Goal: Task Accomplishment & Management: Use online tool/utility

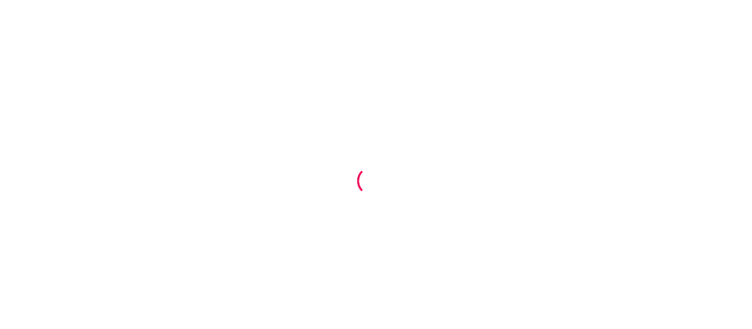
click at [250, 199] on div at bounding box center [376, 164] width 752 height 329
click at [187, 200] on div at bounding box center [376, 164] width 752 height 329
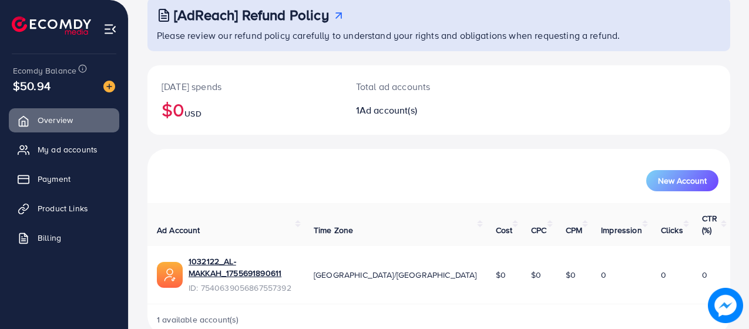
scroll to position [76, 0]
click at [73, 210] on span "Product Links" at bounding box center [66, 208] width 51 height 12
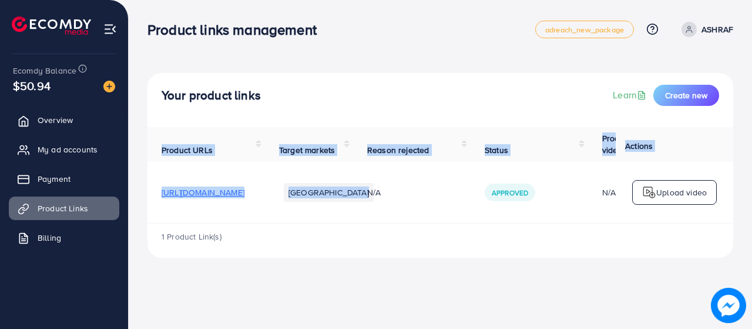
click at [448, 223] on div "Product URLs Target markets Reason rejected Status Product video Status video A…" at bounding box center [441, 175] width 586 height 96
click at [353, 223] on td "Pakistan" at bounding box center [309, 193] width 88 height 62
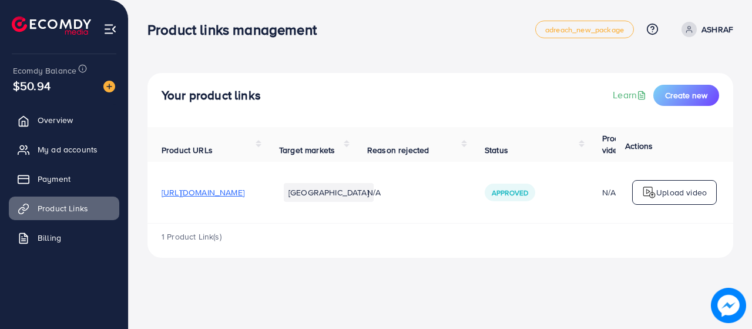
drag, startPoint x: 356, startPoint y: 223, endPoint x: 295, endPoint y: 222, distance: 61.7
click at [295, 222] on tr "https://almakkah.pk/products/parachute-fabric-dust-waterproof-ac-cover-inner-ou…" at bounding box center [514, 193] width 733 height 62
click at [265, 222] on td "https://almakkah.pk/products/parachute-fabric-dust-waterproof-ac-cover-inner-ou…" at bounding box center [207, 193] width 118 height 62
click at [245, 192] on span "https://almakkah.pk/products/parachute-fabric-dust-waterproof-ac-cover-inner-ou…" at bounding box center [203, 192] width 83 height 12
click at [689, 96] on span "Create new" at bounding box center [686, 95] width 42 height 12
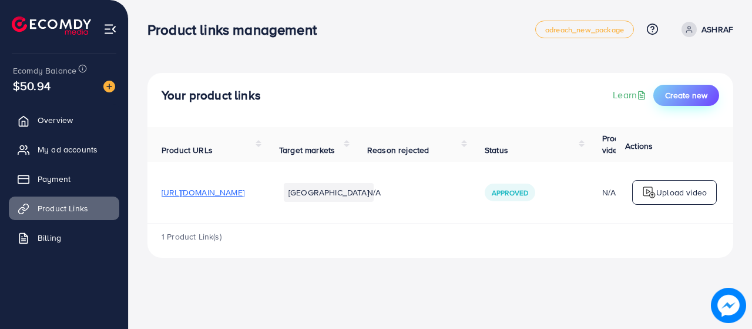
click at [696, 88] on button "Create new" at bounding box center [687, 95] width 66 height 21
click at [682, 96] on span "Create new" at bounding box center [686, 95] width 42 height 12
click at [704, 96] on span "Create new" at bounding box center [686, 95] width 42 height 12
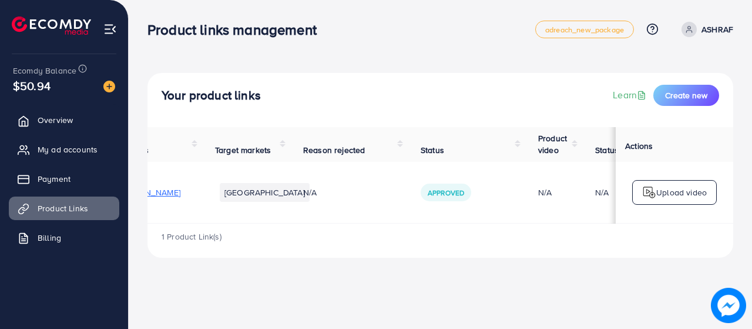
scroll to position [0, 226]
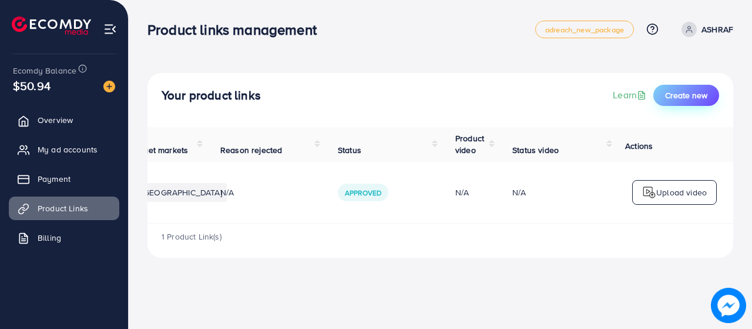
click at [684, 91] on span "Create new" at bounding box center [686, 95] width 42 height 12
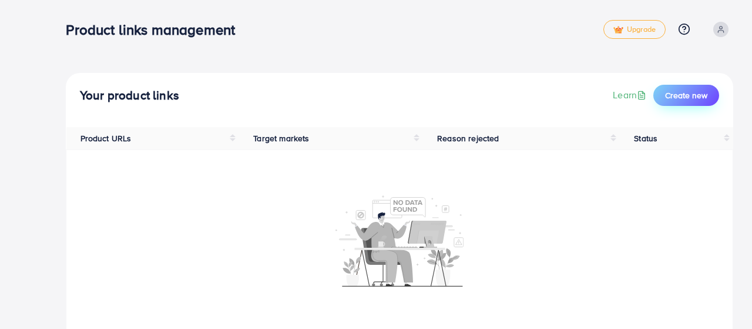
click at [682, 96] on span "Create new" at bounding box center [686, 95] width 42 height 12
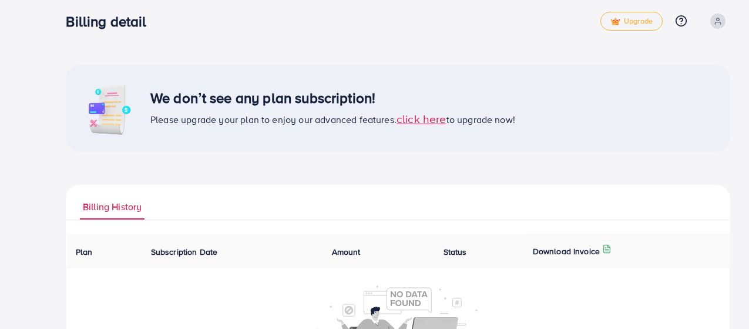
scroll to position [10, 0]
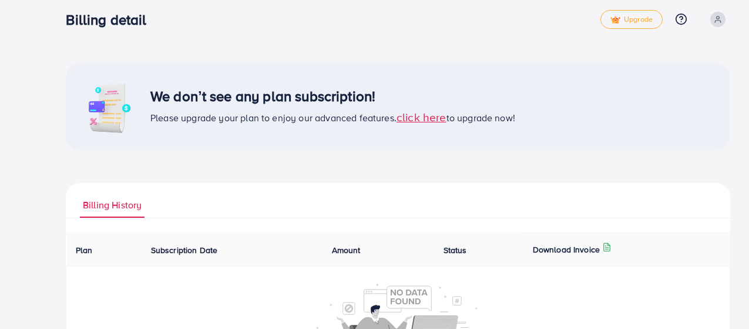
click at [421, 120] on span "click here" at bounding box center [422, 117] width 50 height 16
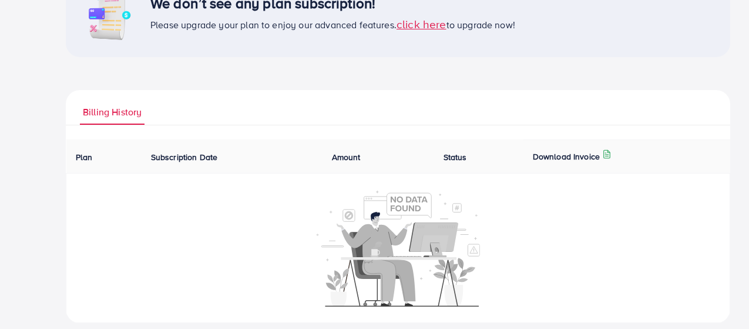
scroll to position [116, 0]
